Goal: Check status: Check status

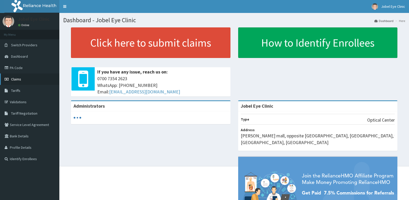
click at [19, 76] on link "Claims" at bounding box center [29, 78] width 59 height 11
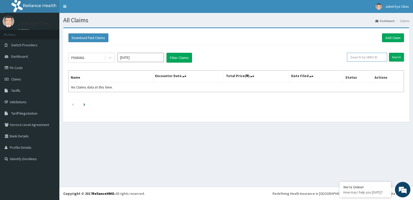
click at [363, 56] on input "text" at bounding box center [367, 57] width 41 height 9
type input "FMI/10245/B"
click at [393, 58] on input "Search" at bounding box center [396, 57] width 15 height 9
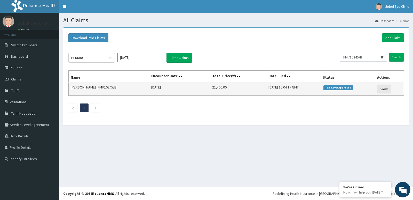
click at [379, 88] on link "View" at bounding box center [384, 88] width 14 height 9
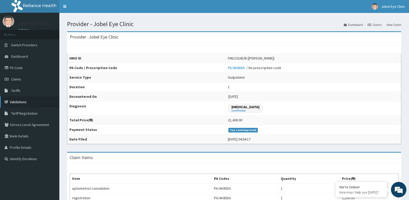
click at [47, 103] on link "Validations" at bounding box center [29, 101] width 59 height 11
